Goal: Find specific page/section: Find specific page/section

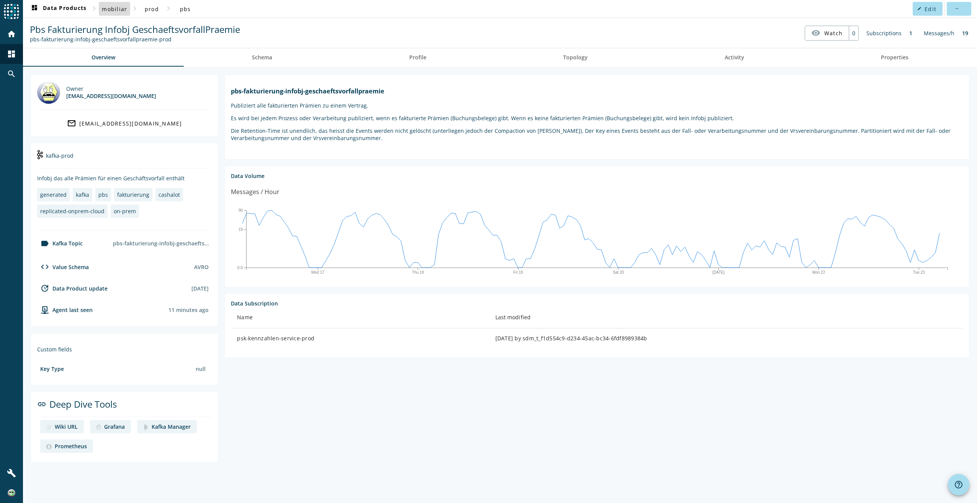
click at [119, 10] on span "mobiliar" at bounding box center [114, 8] width 25 height 7
drag, startPoint x: 523, startPoint y: 97, endPoint x: 234, endPoint y: 96, distance: 288.6
click at [234, 95] on h1 "pbs-fakturierung-infobj-geschaeftsvorfallpraemie" at bounding box center [597, 91] width 732 height 8
copy h1 "pbs-fakturierung-infobj-geschaeftsvorfallpraemie"
click at [117, 8] on span "mobiliar" at bounding box center [114, 8] width 25 height 7
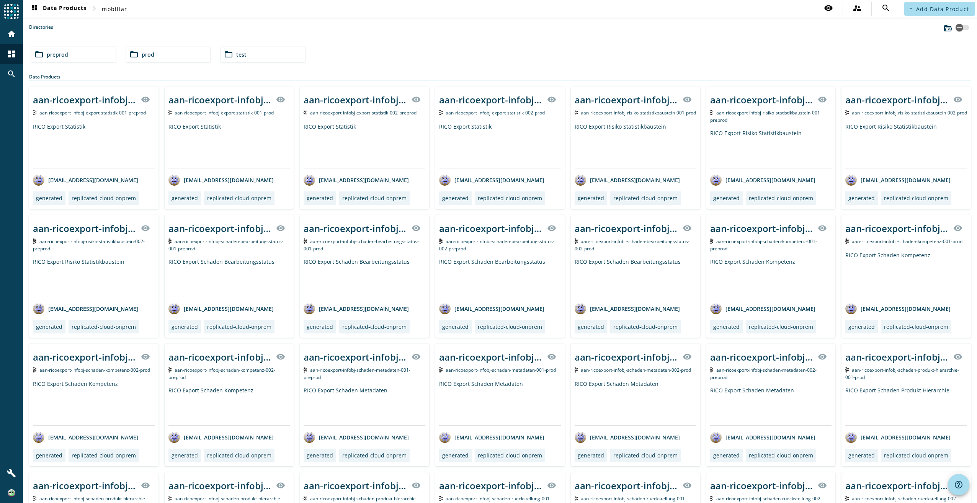
click at [262, 57] on div "folder_open test" at bounding box center [263, 54] width 84 height 15
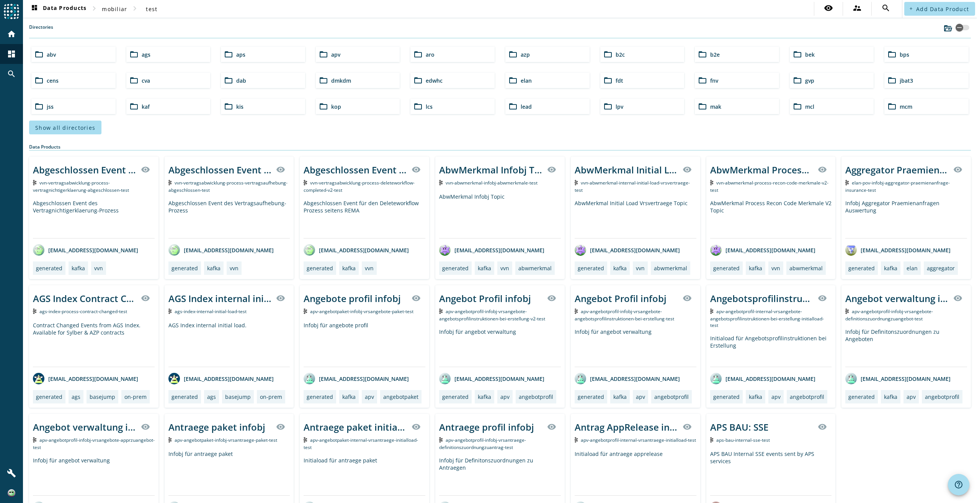
click at [900, 56] on span "bps" at bounding box center [905, 54] width 10 height 7
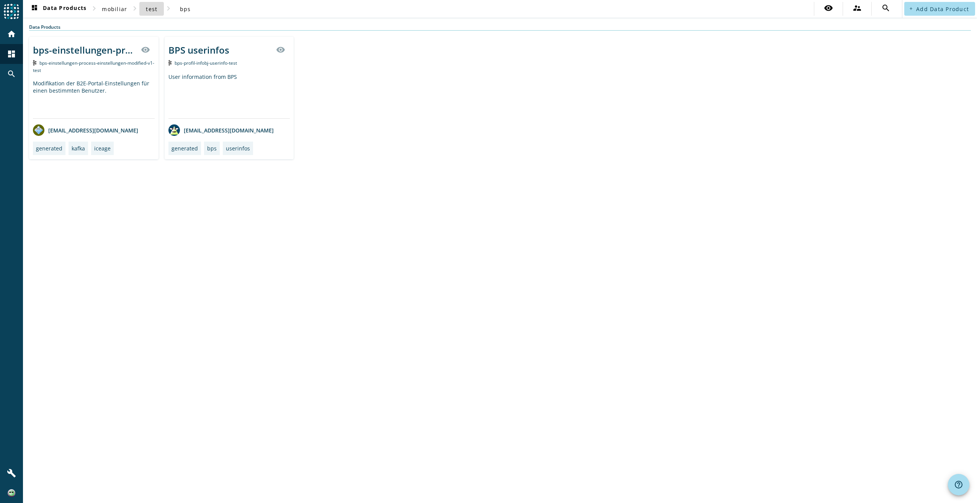
click at [149, 11] on span "test" at bounding box center [151, 8] width 11 height 7
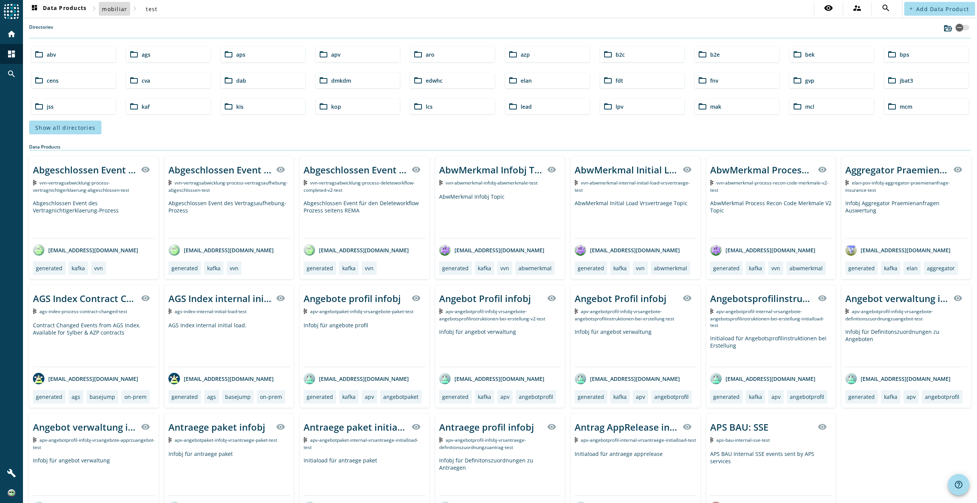
click at [116, 10] on span "mobiliar" at bounding box center [114, 8] width 25 height 7
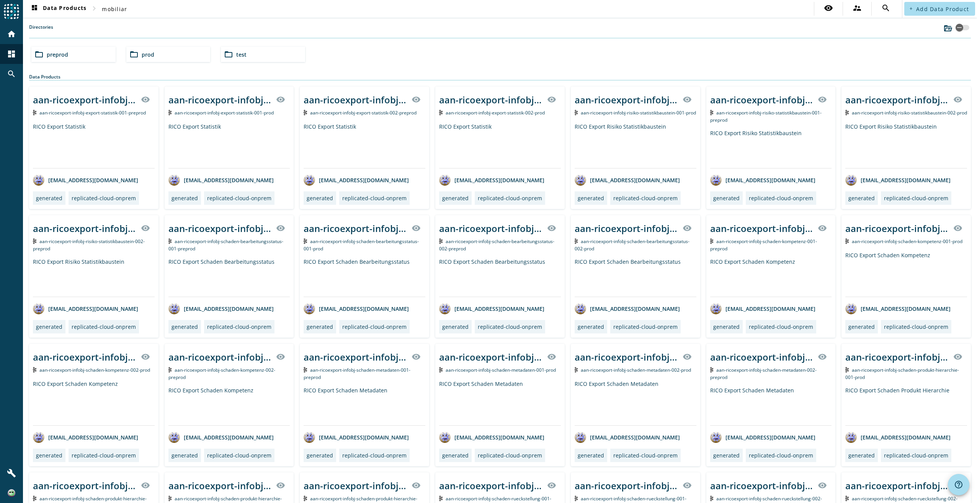
click at [74, 54] on div "folder_open preprod" at bounding box center [73, 54] width 84 height 15
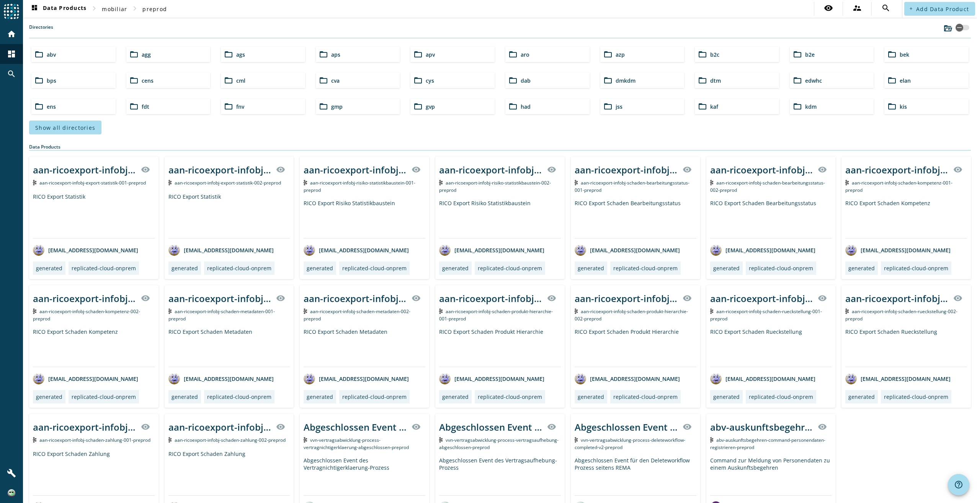
click at [93, 81] on div "folder_open bps" at bounding box center [73, 80] width 84 height 15
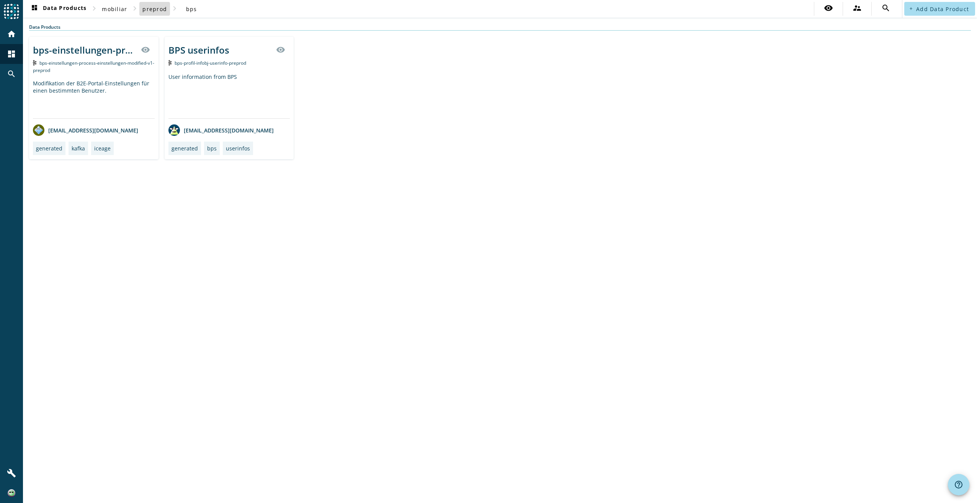
click at [154, 7] on span "preprod" at bounding box center [154, 8] width 24 height 7
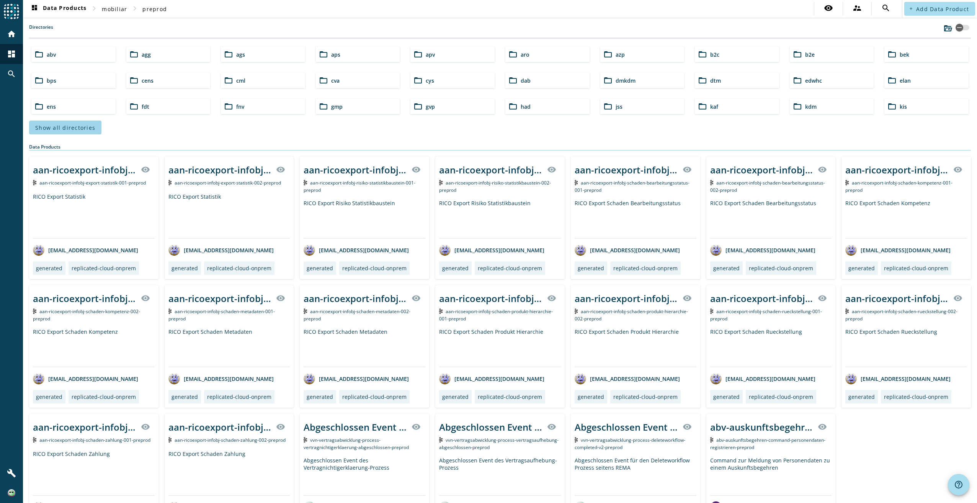
click at [73, 128] on span "Show all directories" at bounding box center [65, 127] width 60 height 7
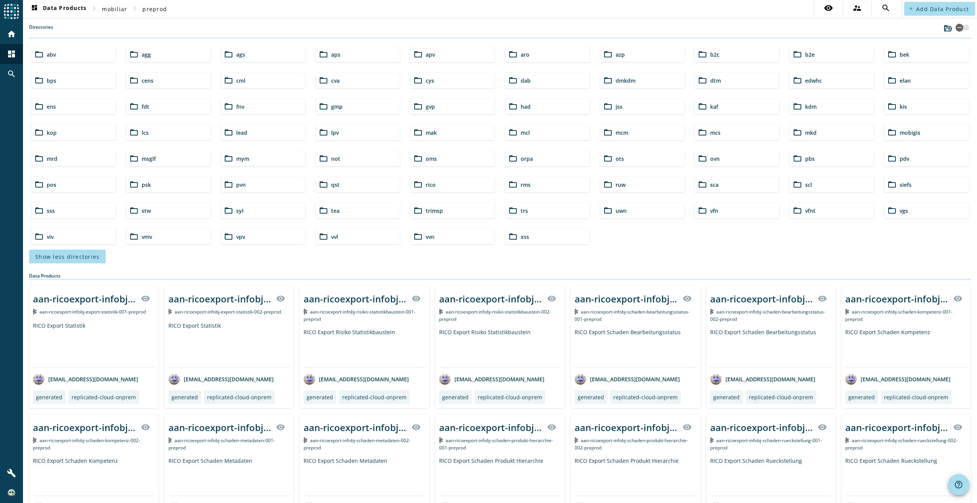
click at [58, 81] on div "folder_open bps" at bounding box center [73, 80] width 84 height 15
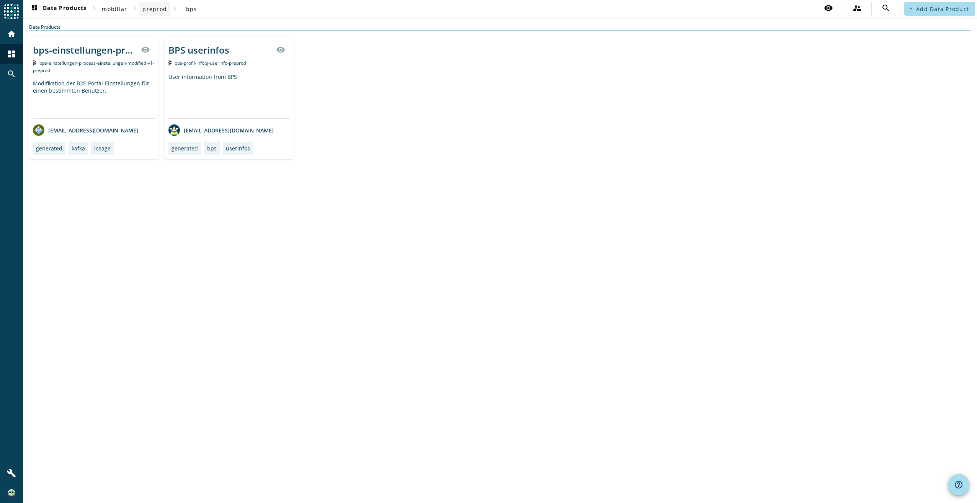
click at [154, 8] on span "preprod" at bounding box center [154, 8] width 24 height 7
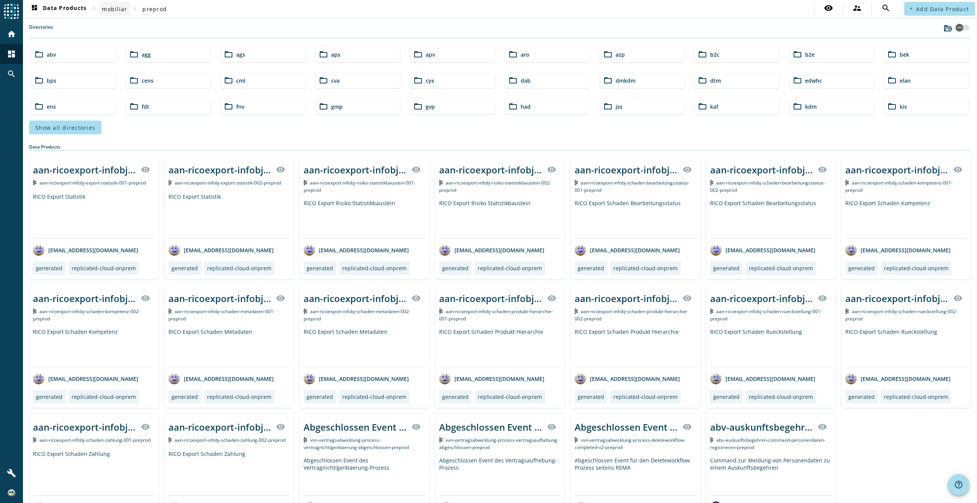
click at [118, 10] on span "mobiliar" at bounding box center [114, 8] width 25 height 7
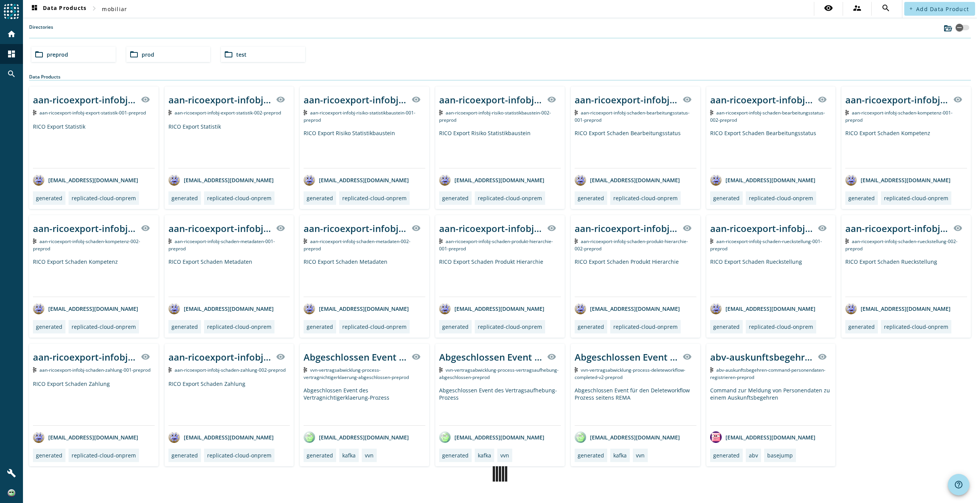
click at [167, 53] on div "folder_open prod" at bounding box center [168, 54] width 84 height 15
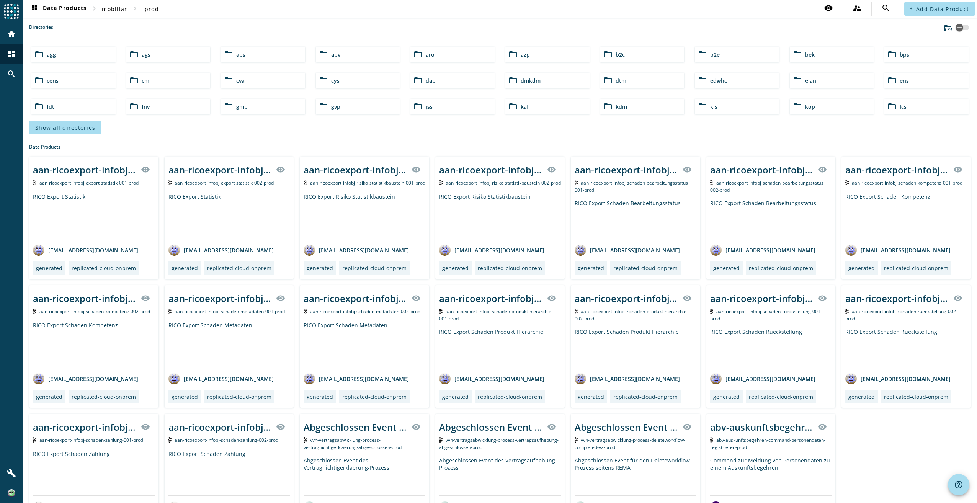
click at [911, 54] on div "folder_open bps" at bounding box center [926, 54] width 84 height 15
